Goal: Navigation & Orientation: Find specific page/section

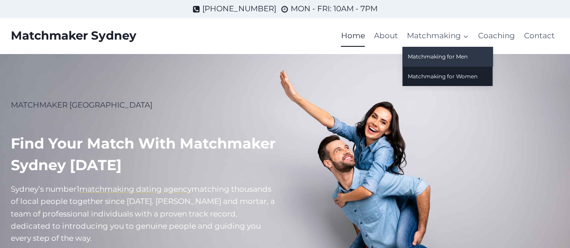
click at [435, 55] on link "Matchmaking for Men" at bounding box center [447, 56] width 90 height 19
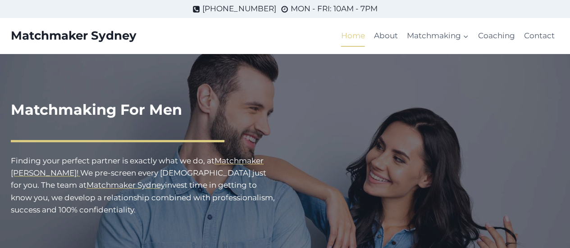
click at [359, 36] on link "Home" at bounding box center [352, 36] width 33 height 22
